Goal: Information Seeking & Learning: Check status

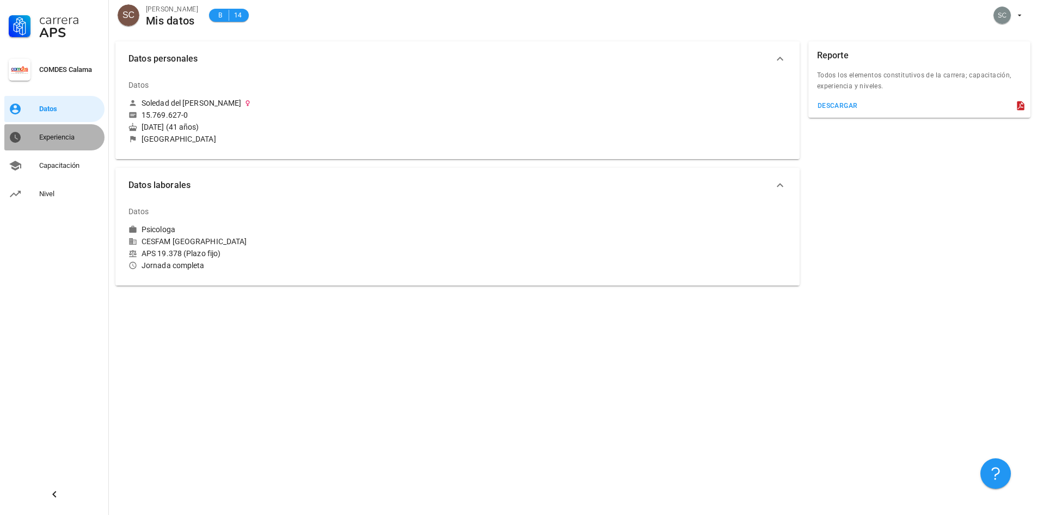
click at [70, 137] on div "Experiencia" at bounding box center [69, 137] width 61 height 9
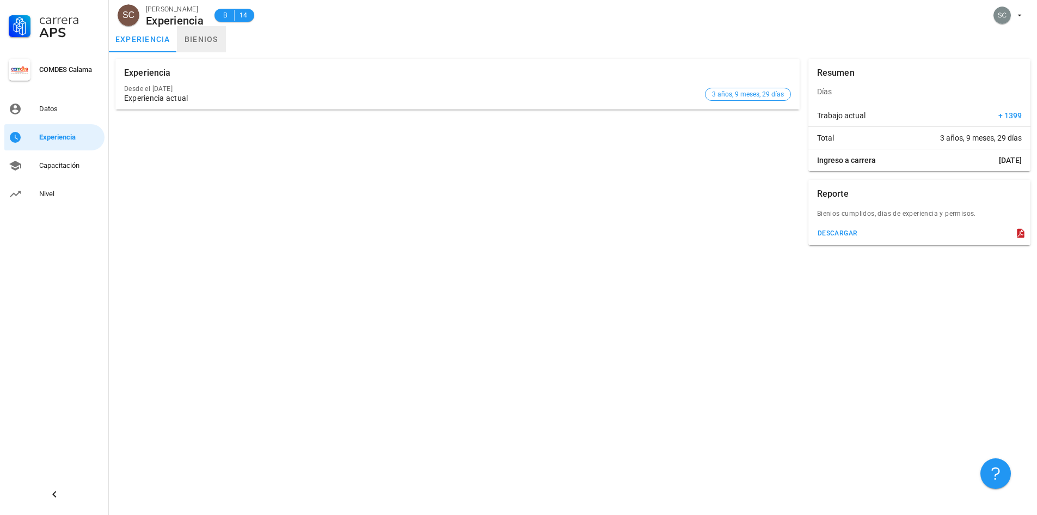
click at [205, 38] on link "bienios" at bounding box center [201, 39] width 49 height 26
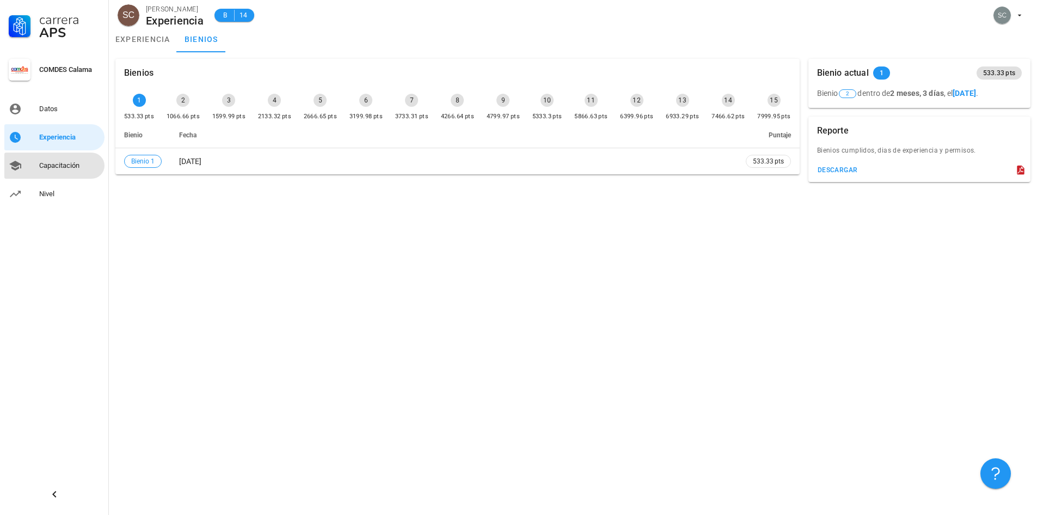
click at [70, 163] on div "Capacitación" at bounding box center [69, 165] width 61 height 9
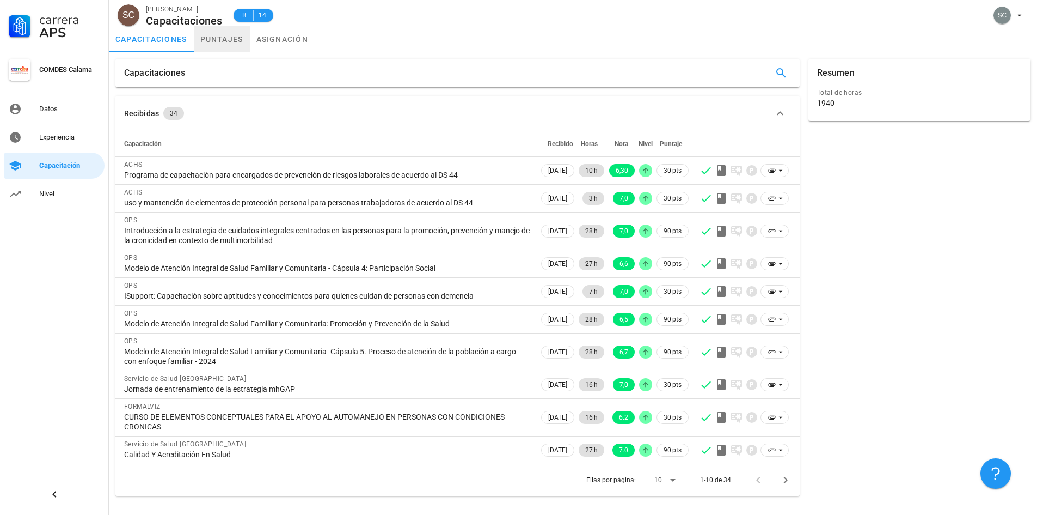
click at [222, 41] on link "puntajes" at bounding box center [222, 39] width 56 height 26
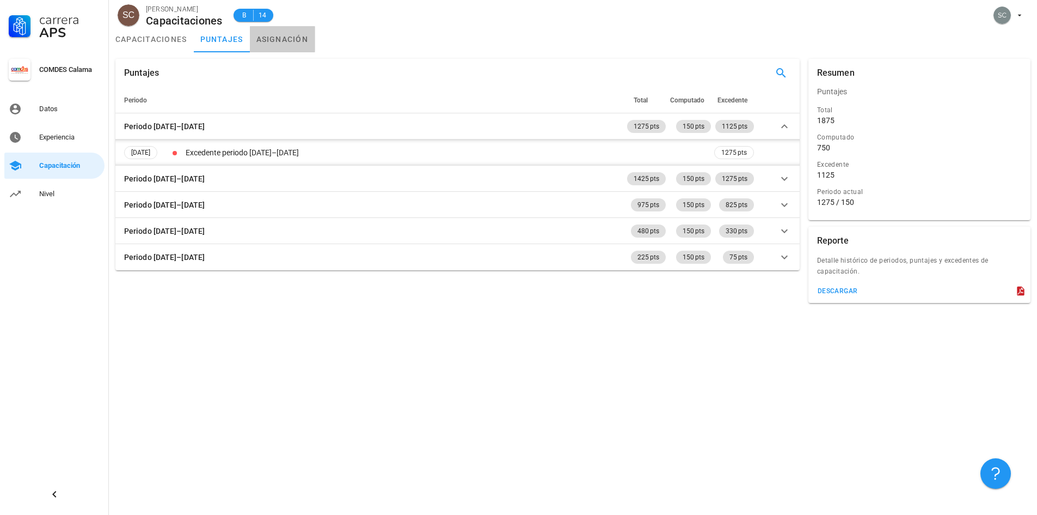
click at [294, 36] on link "asignación" at bounding box center [282, 39] width 65 height 26
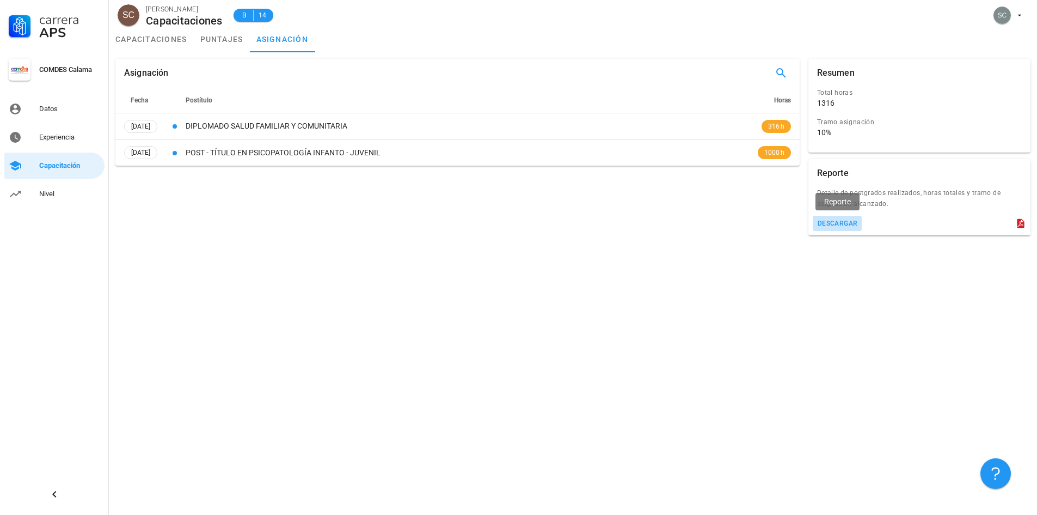
click at [847, 223] on div "descargar" at bounding box center [837, 223] width 41 height 8
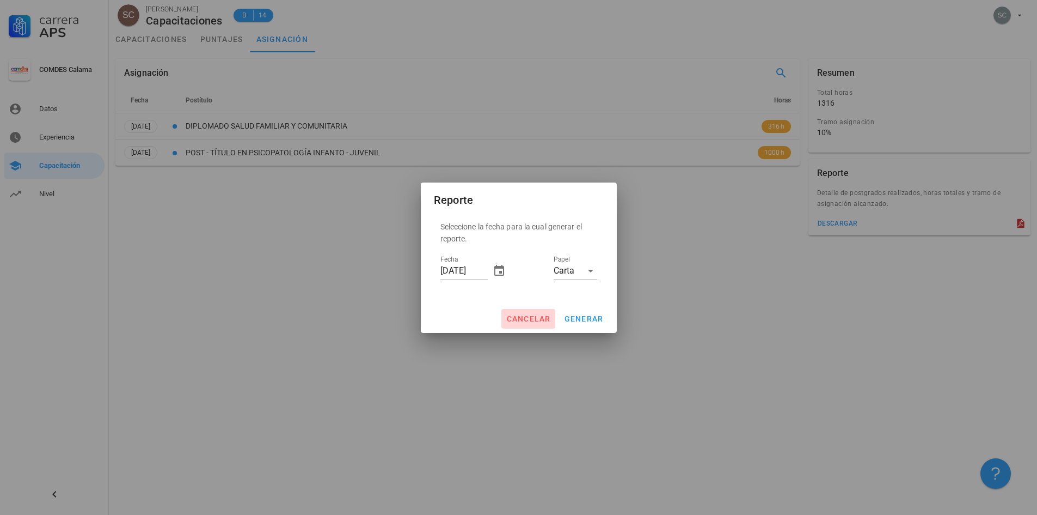
click at [538, 316] on span "cancelar" at bounding box center [528, 318] width 45 height 9
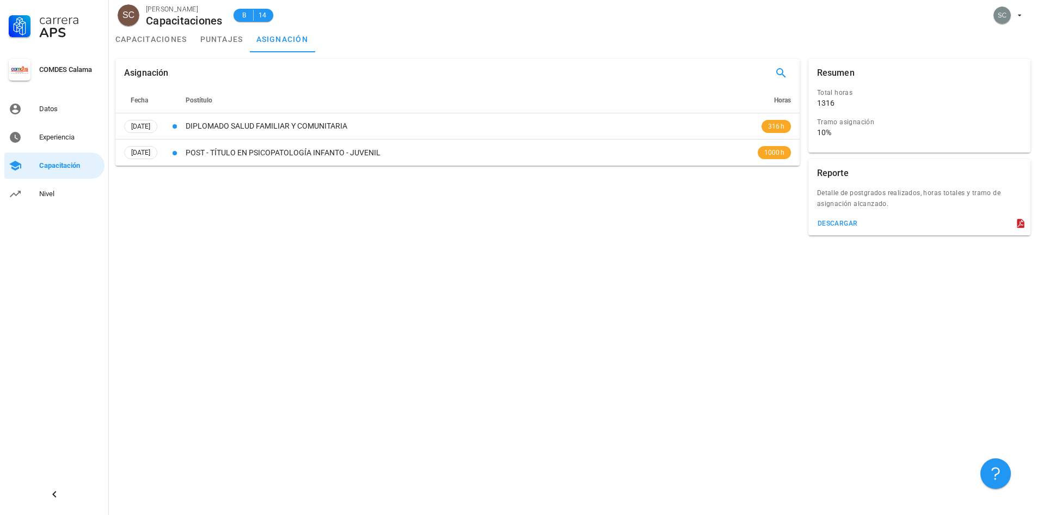
click at [1021, 223] on icon at bounding box center [1021, 223] width 11 height 11
click at [54, 189] on div "Nivel" at bounding box center [69, 193] width 61 height 17
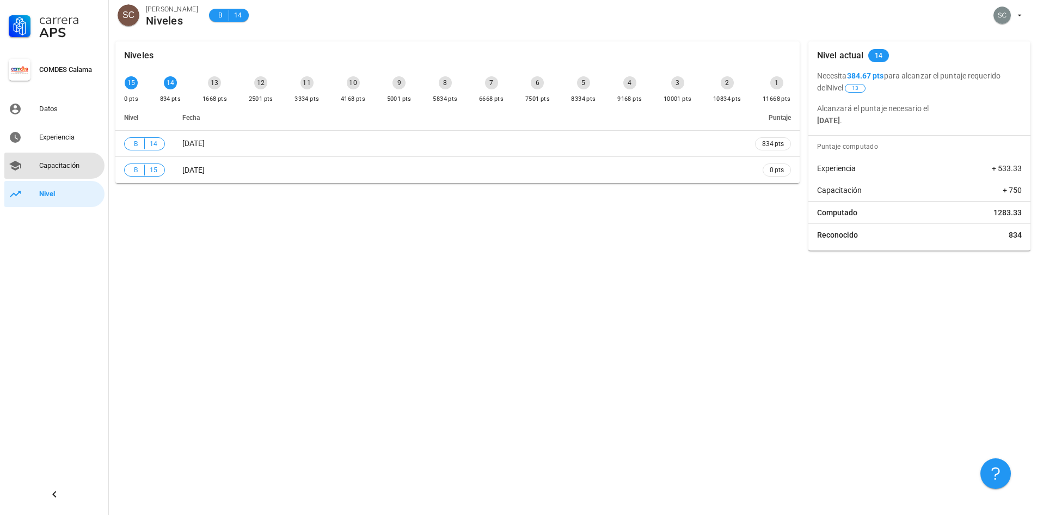
click at [71, 166] on div "Capacitación" at bounding box center [69, 165] width 61 height 9
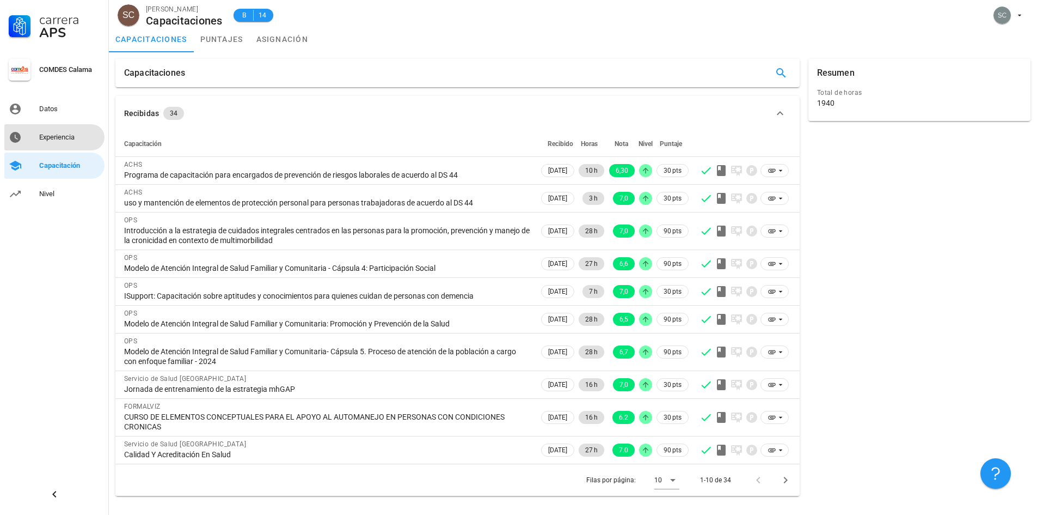
click at [71, 136] on div "Experiencia" at bounding box center [69, 137] width 61 height 9
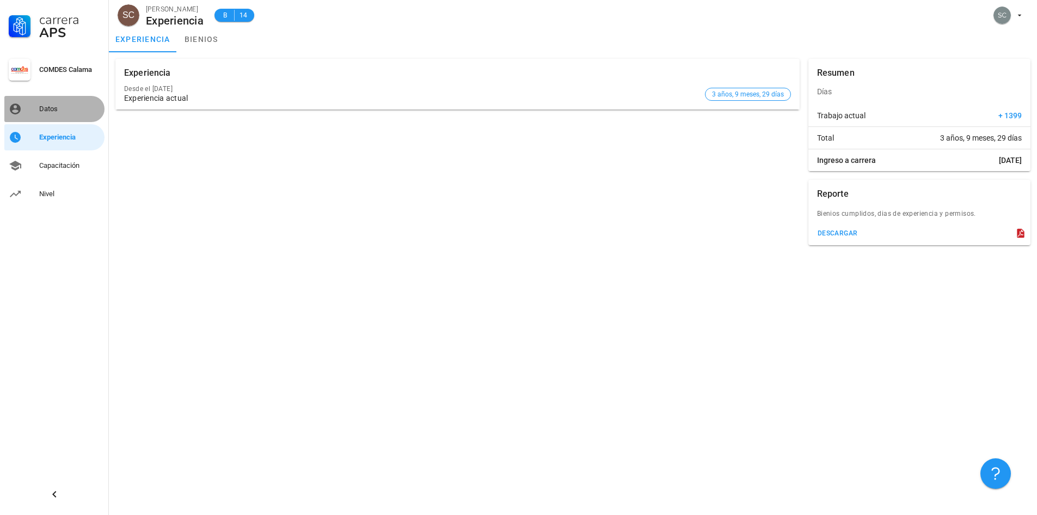
click at [64, 109] on div "Datos" at bounding box center [69, 109] width 61 height 9
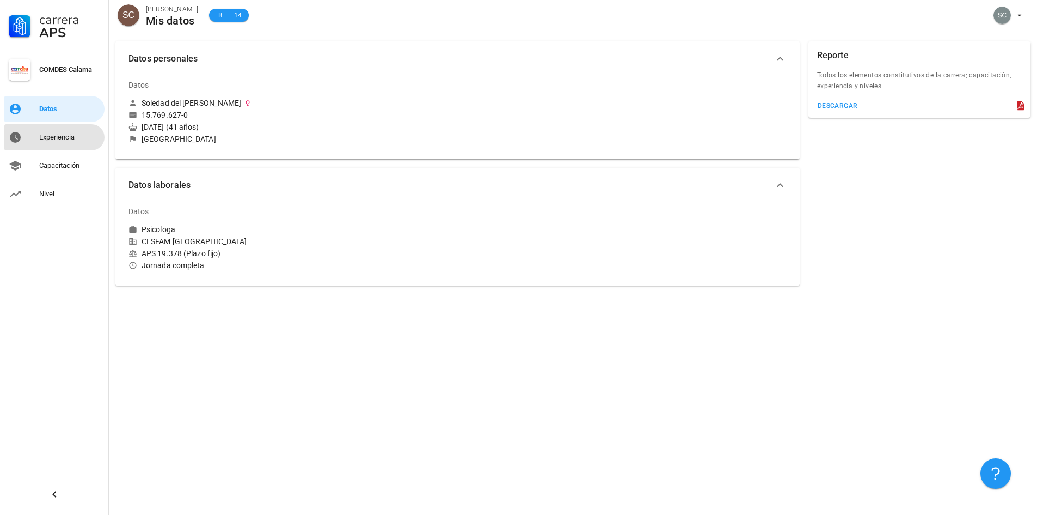
click at [71, 138] on div "Experiencia" at bounding box center [69, 137] width 61 height 9
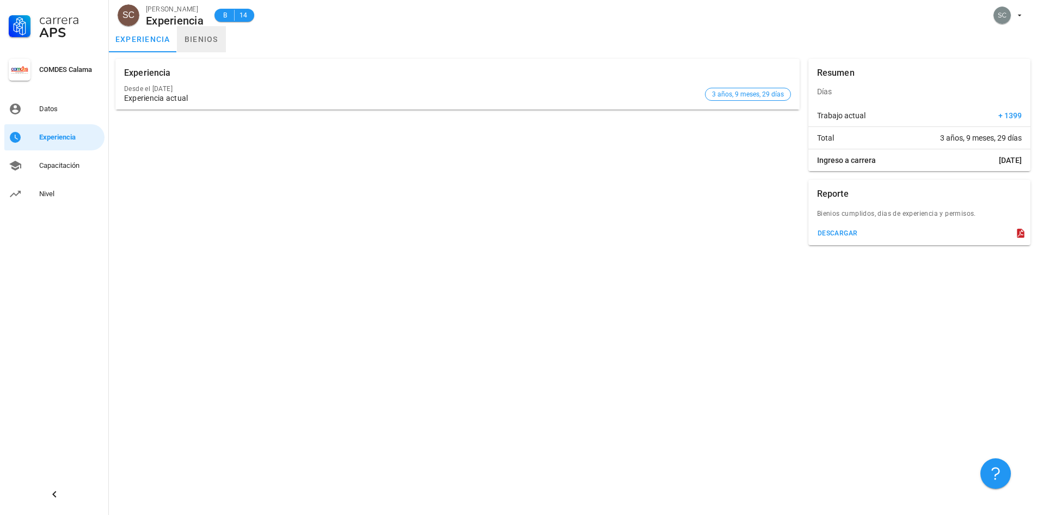
click at [208, 40] on link "bienios" at bounding box center [201, 39] width 49 height 26
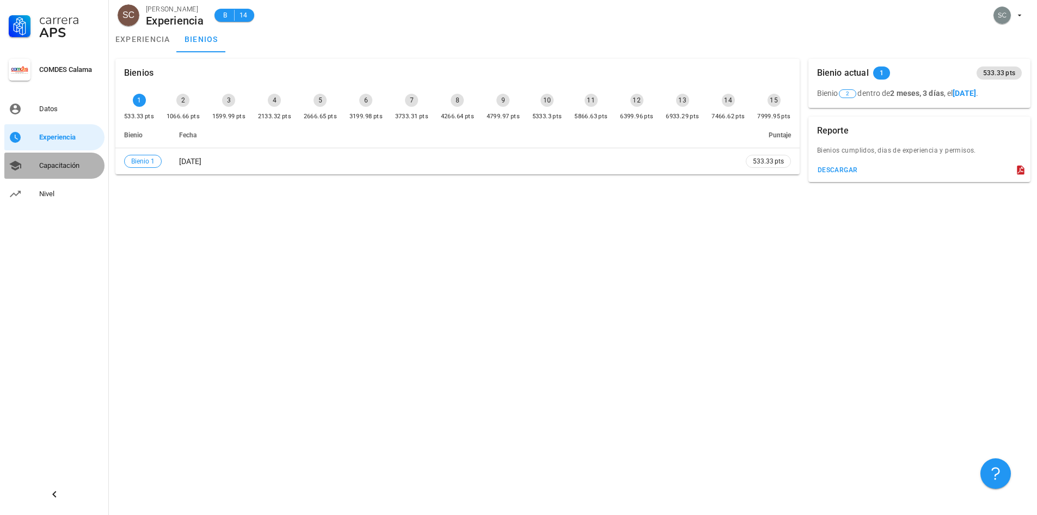
click at [76, 167] on div "Capacitación" at bounding box center [69, 165] width 61 height 9
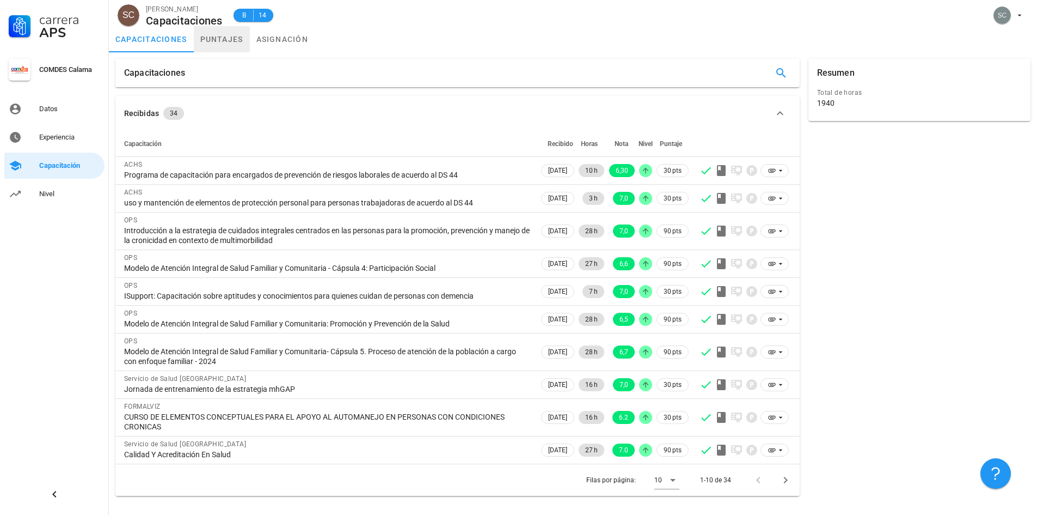
click at [233, 39] on link "puntajes" at bounding box center [222, 39] width 56 height 26
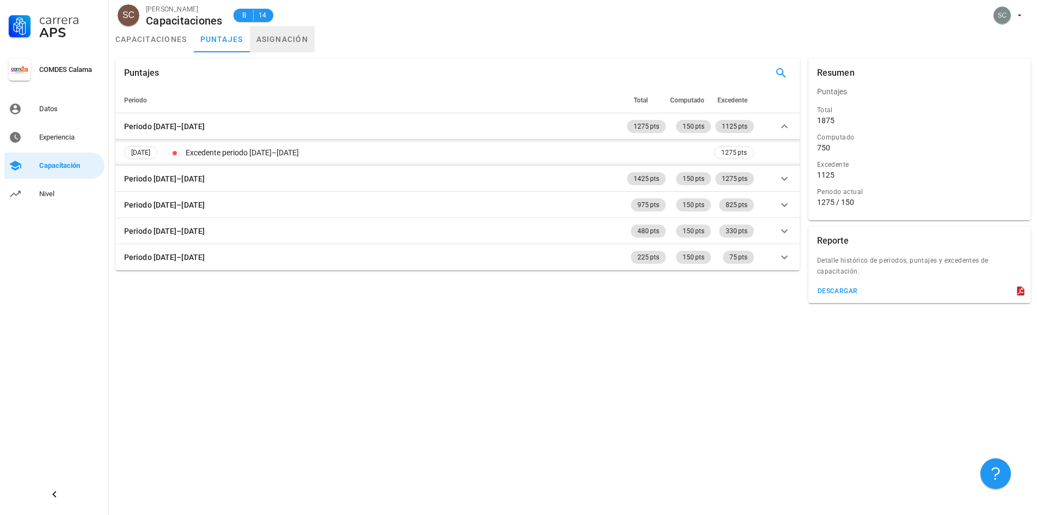
click at [284, 35] on link "asignación" at bounding box center [282, 39] width 65 height 26
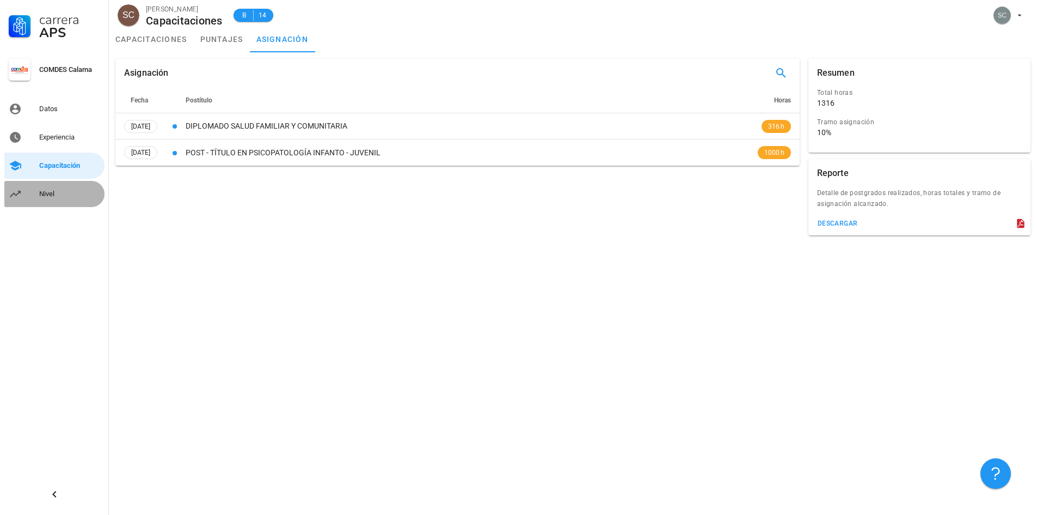
click at [60, 196] on div "Nivel" at bounding box center [69, 194] width 61 height 9
